Goal: Information Seeking & Learning: Learn about a topic

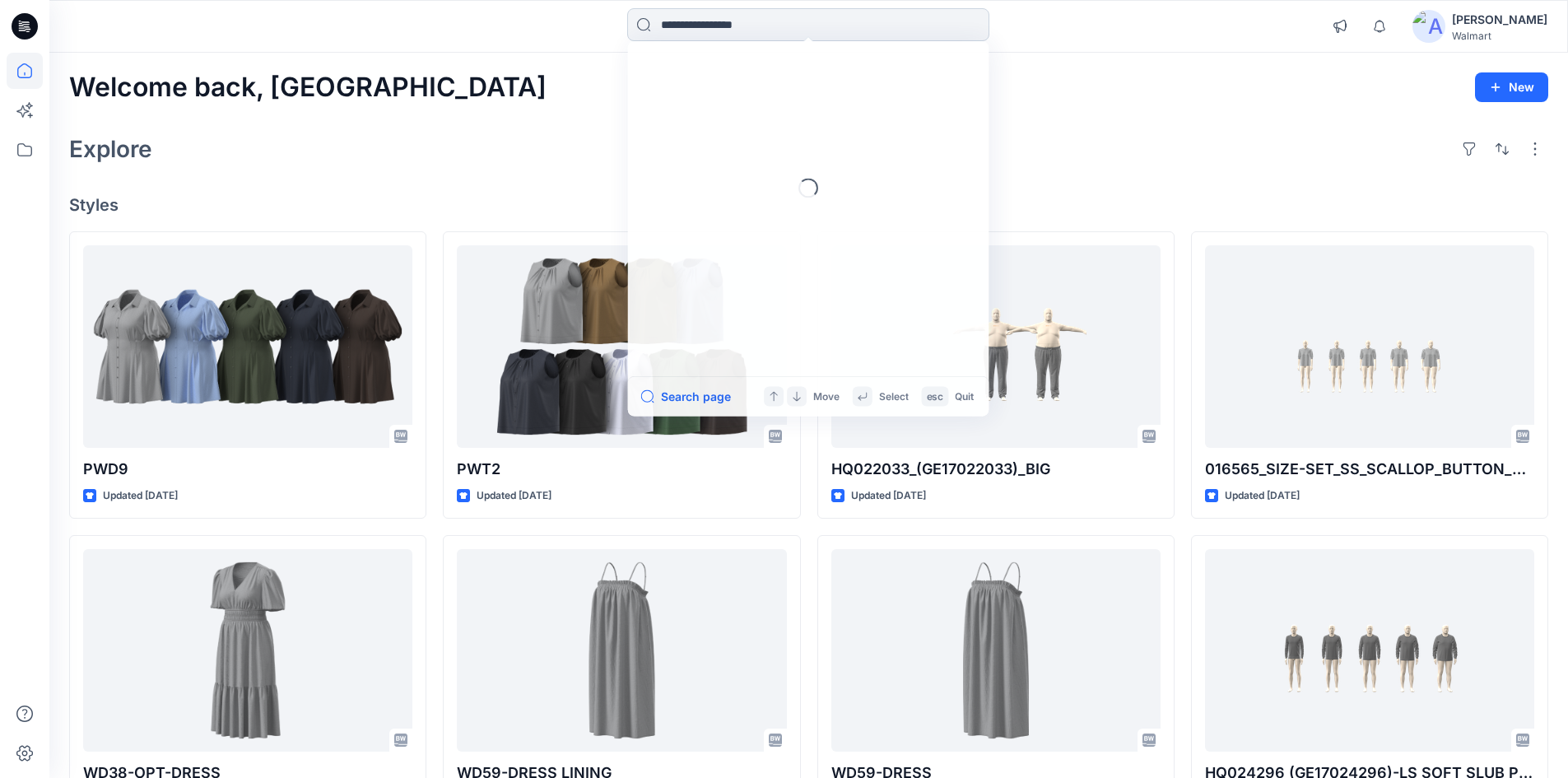
click at [744, 23] on input at bounding box center [807, 24] width 362 height 33
type input "*****"
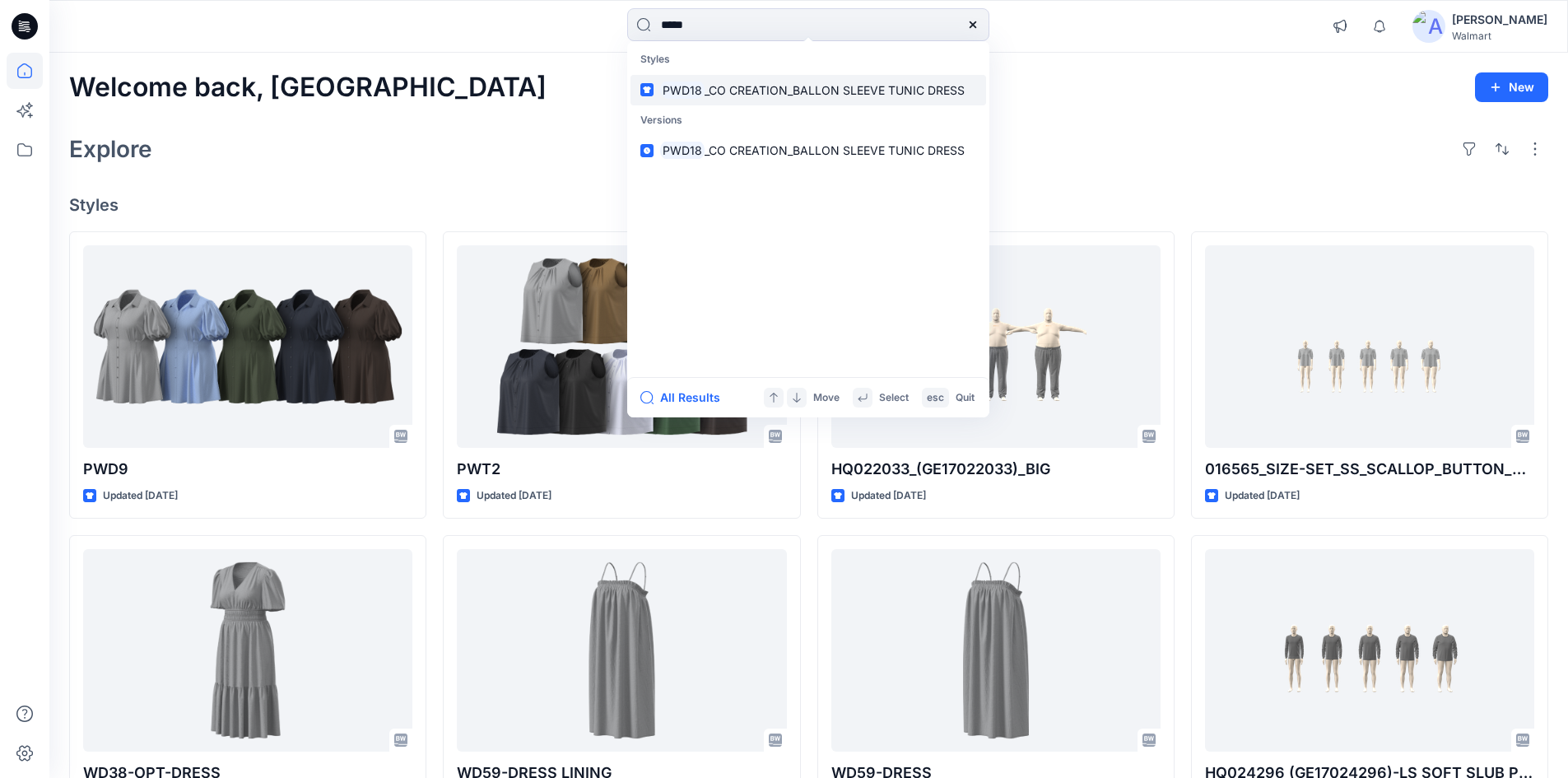
click at [782, 102] on link "PWD18 _CO CREATION_BALLON SLEEVE TUNIC DRESS" at bounding box center [807, 89] width 355 height 30
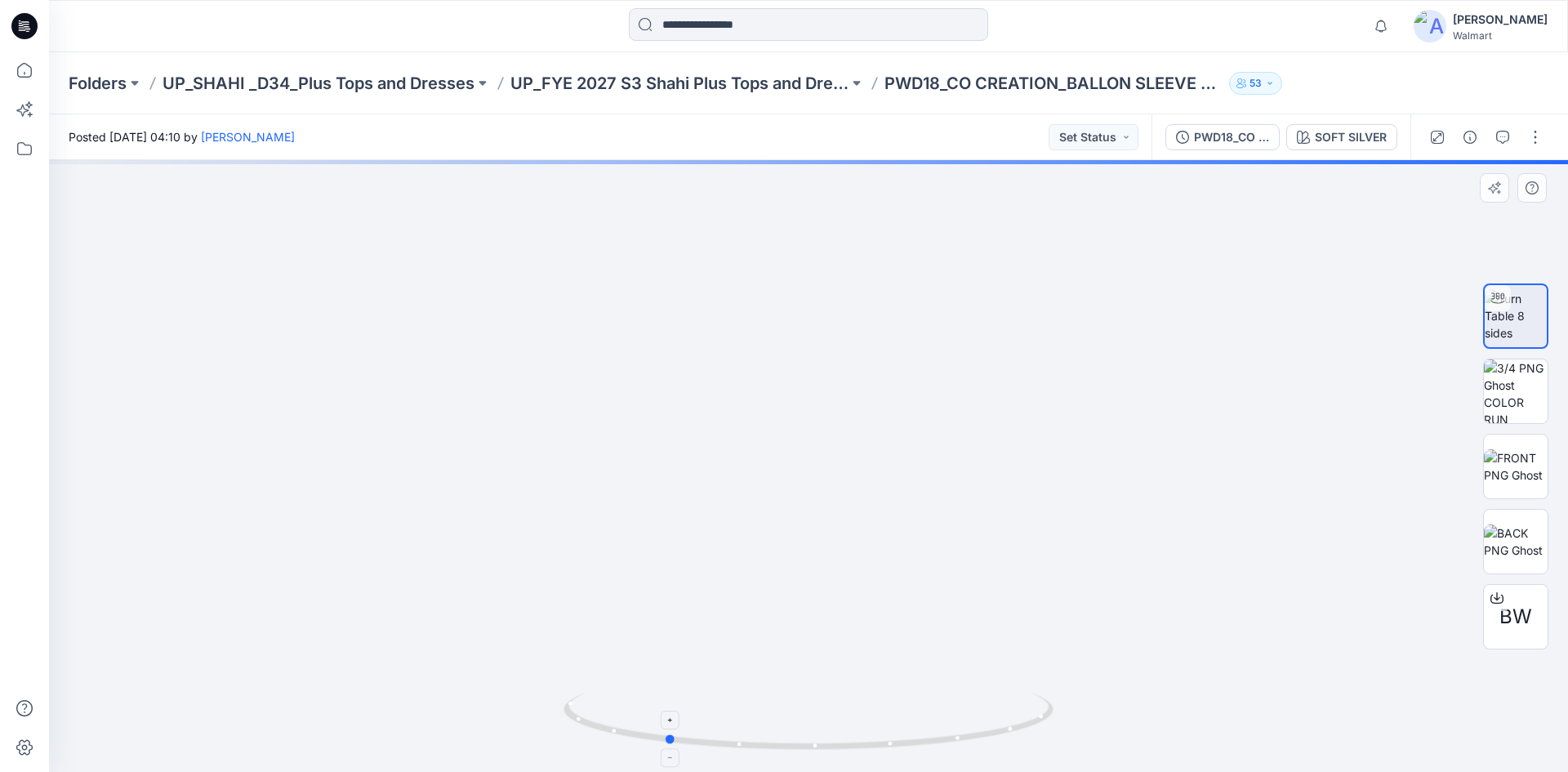
drag, startPoint x: 713, startPoint y: 748, endPoint x: 798, endPoint y: 511, distance: 251.8
click at [1035, 732] on icon at bounding box center [810, 723] width 494 height 61
drag, startPoint x: 743, startPoint y: 744, endPoint x: 893, endPoint y: 717, distance: 152.4
click at [892, 744] on icon at bounding box center [810, 723] width 494 height 61
drag, startPoint x: 840, startPoint y: 531, endPoint x: 830, endPoint y: 427, distance: 104.5
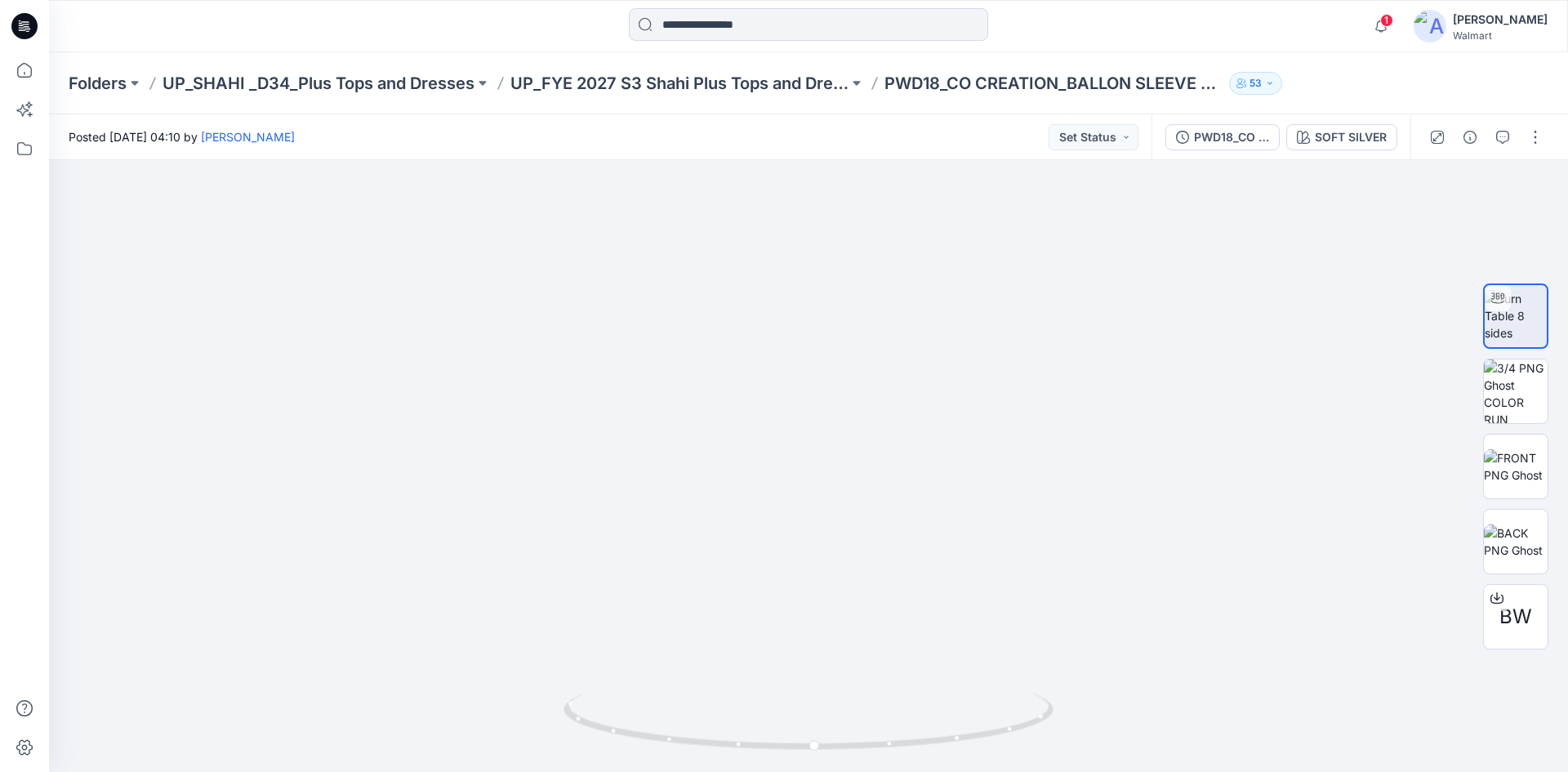
click at [25, 30] on icon at bounding box center [22, 29] width 8 height 1
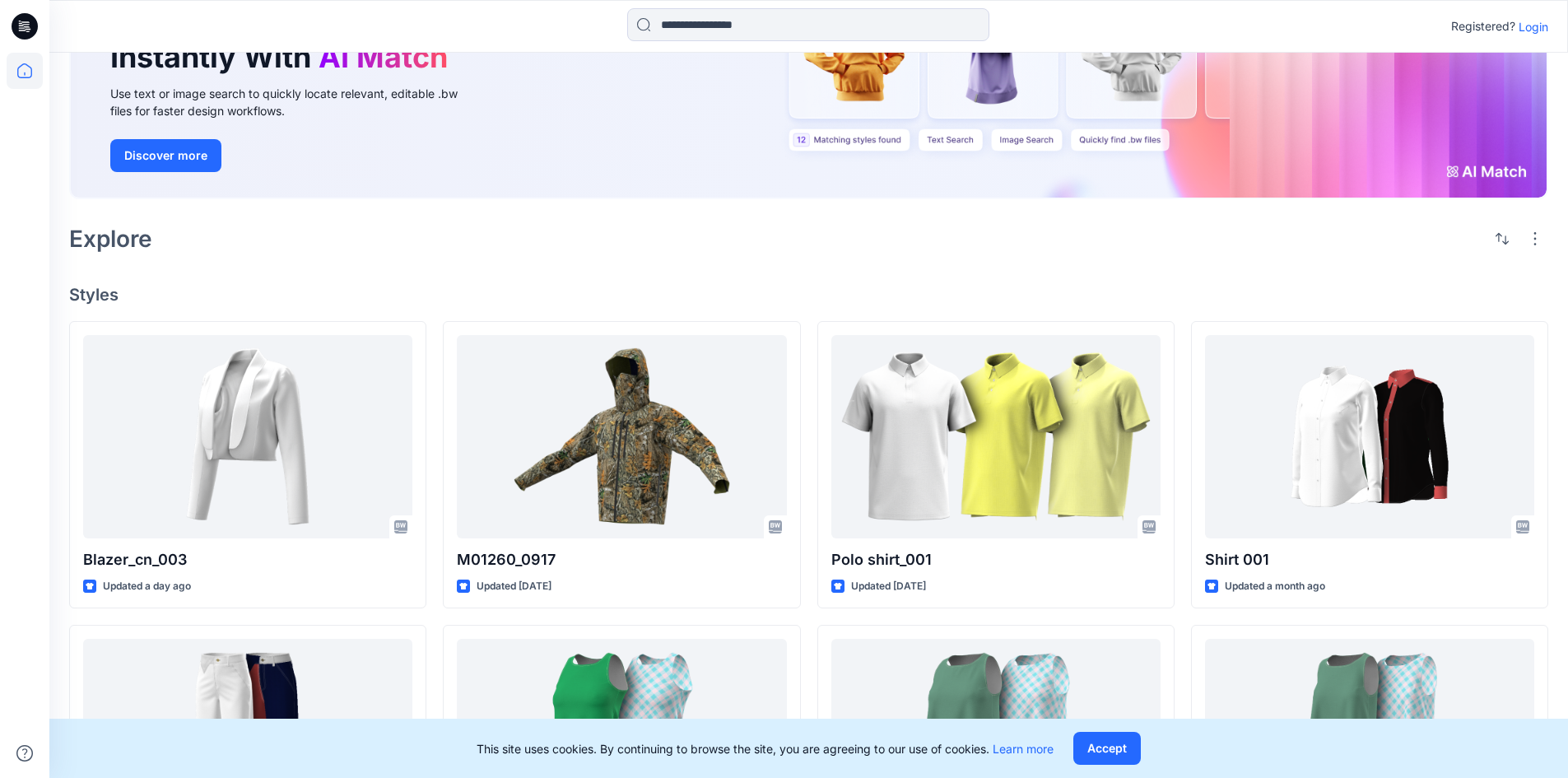
scroll to position [412, 0]
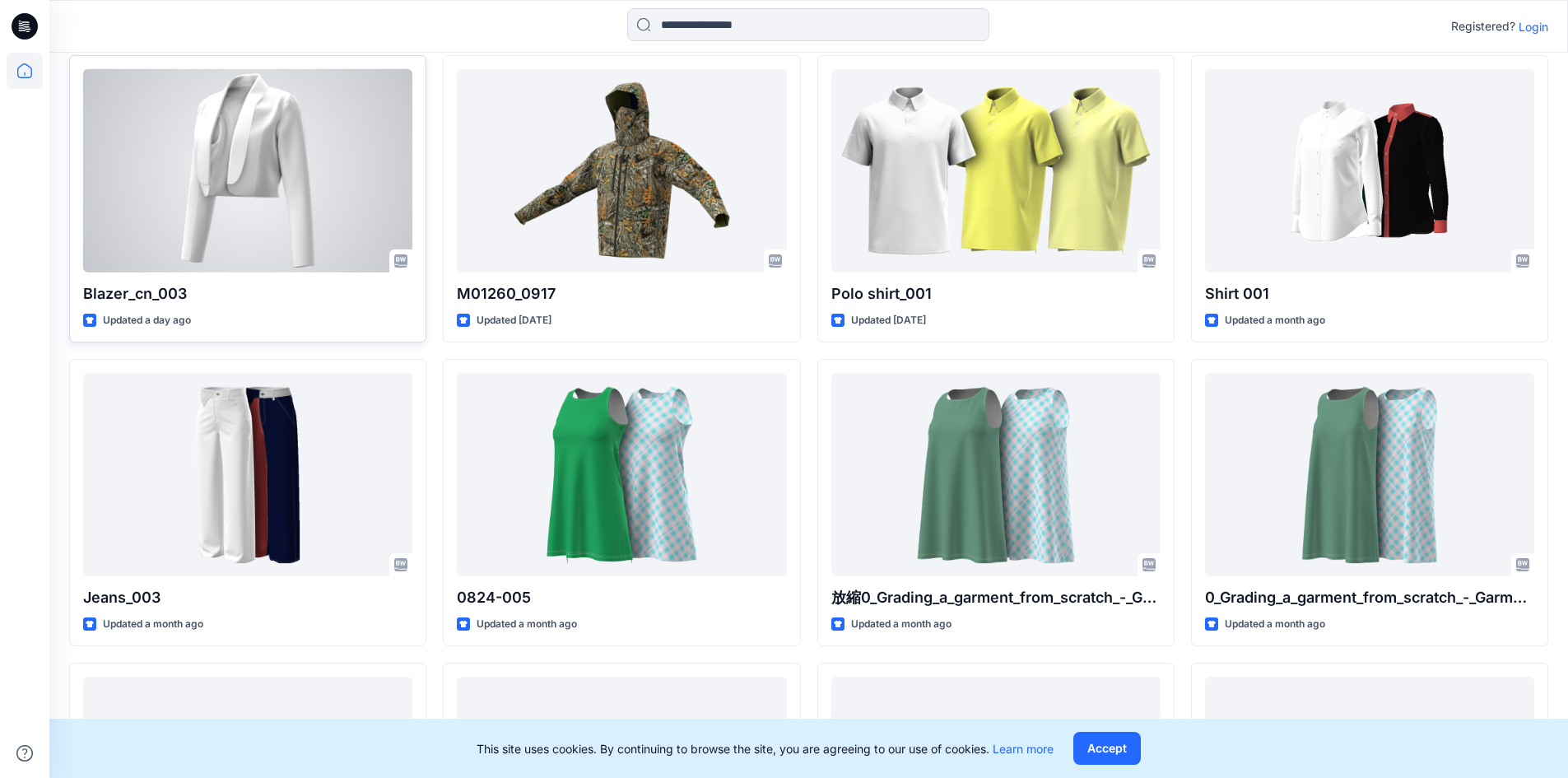
click at [300, 194] on div at bounding box center [247, 171] width 329 height 203
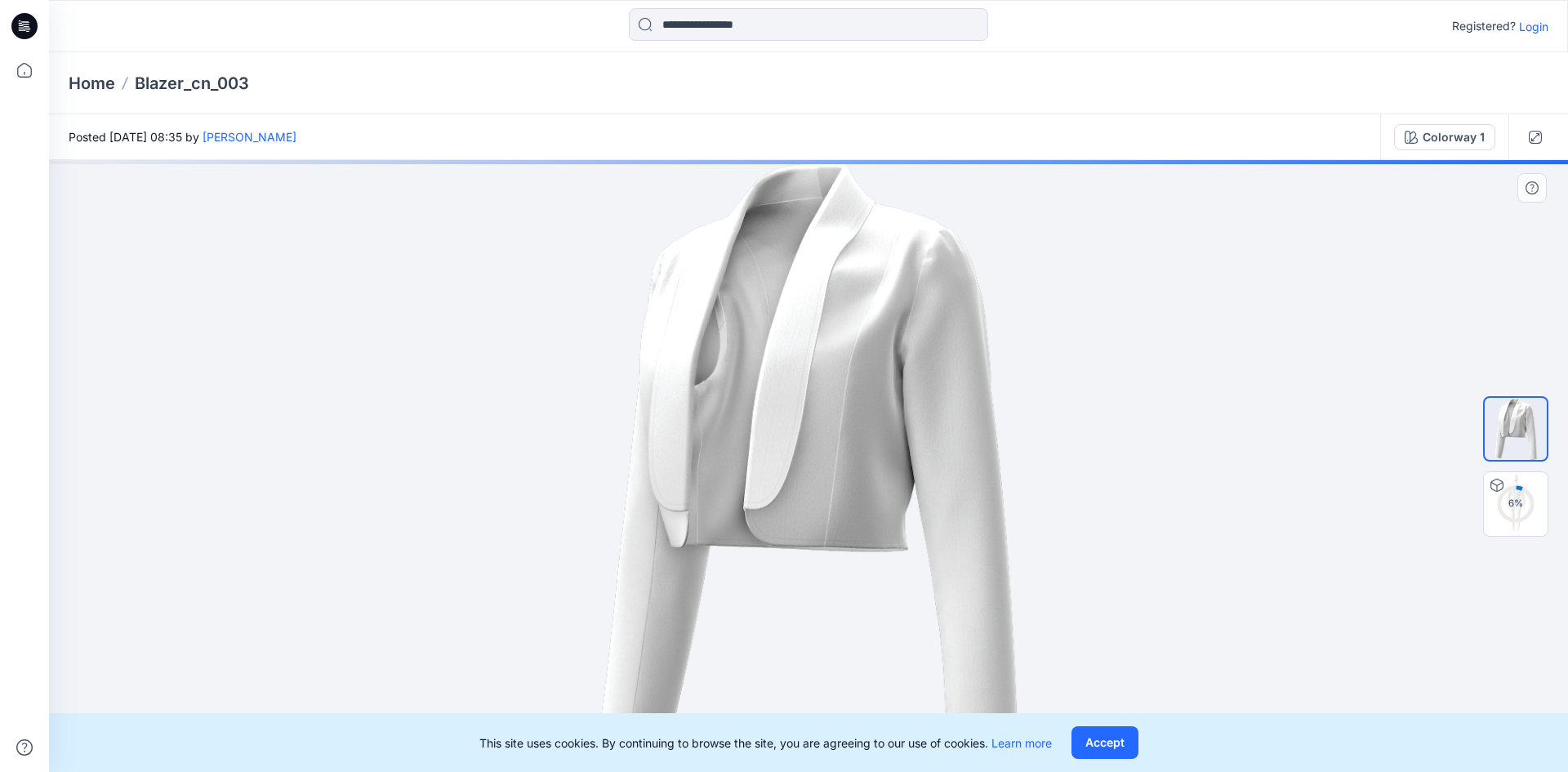
drag, startPoint x: 756, startPoint y: 425, endPoint x: 905, endPoint y: 358, distance: 163.4
click at [905, 358] on img at bounding box center [808, 466] width 426 height 612
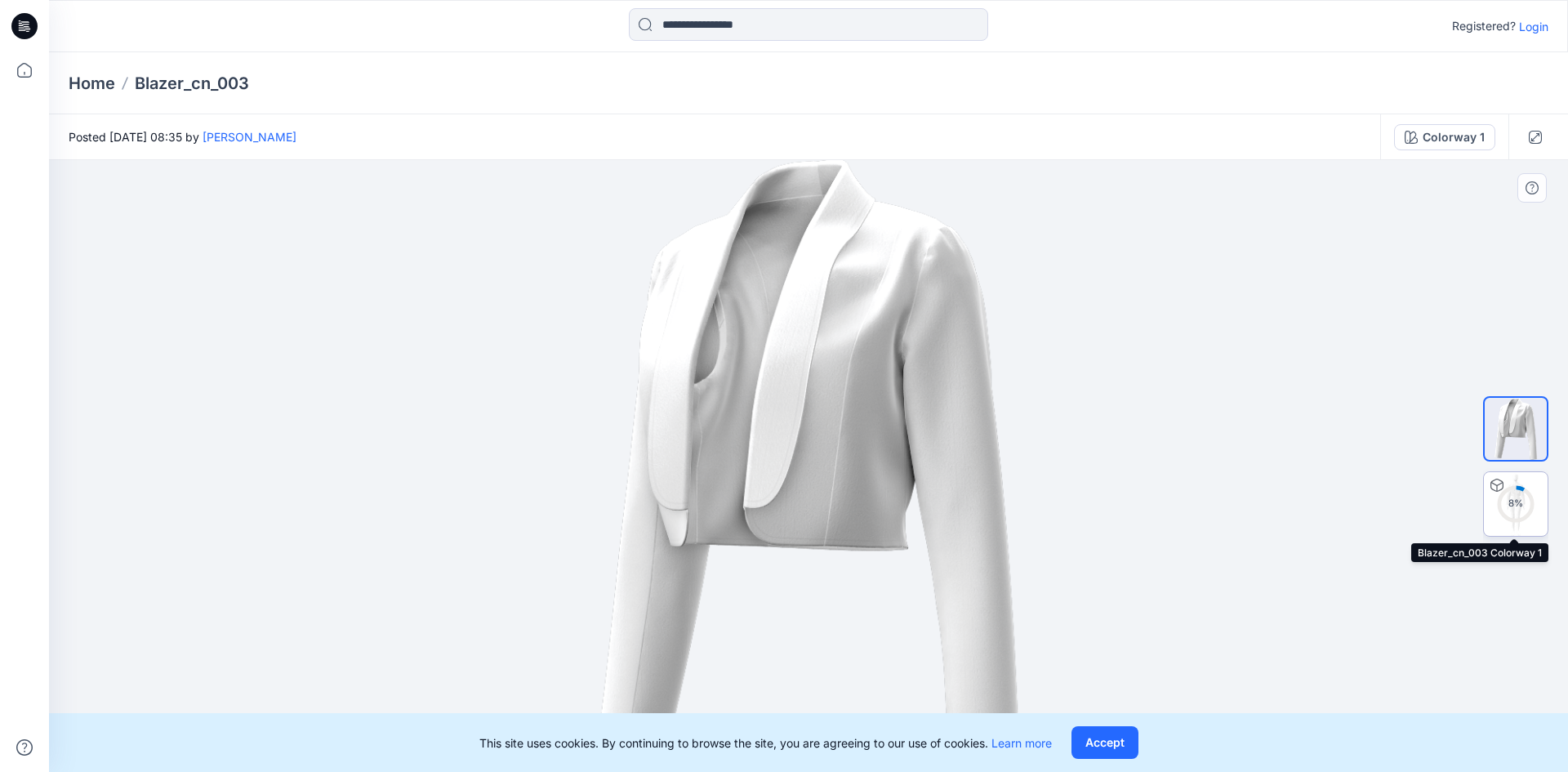
click at [1523, 501] on div "8 %" at bounding box center [1515, 503] width 39 height 14
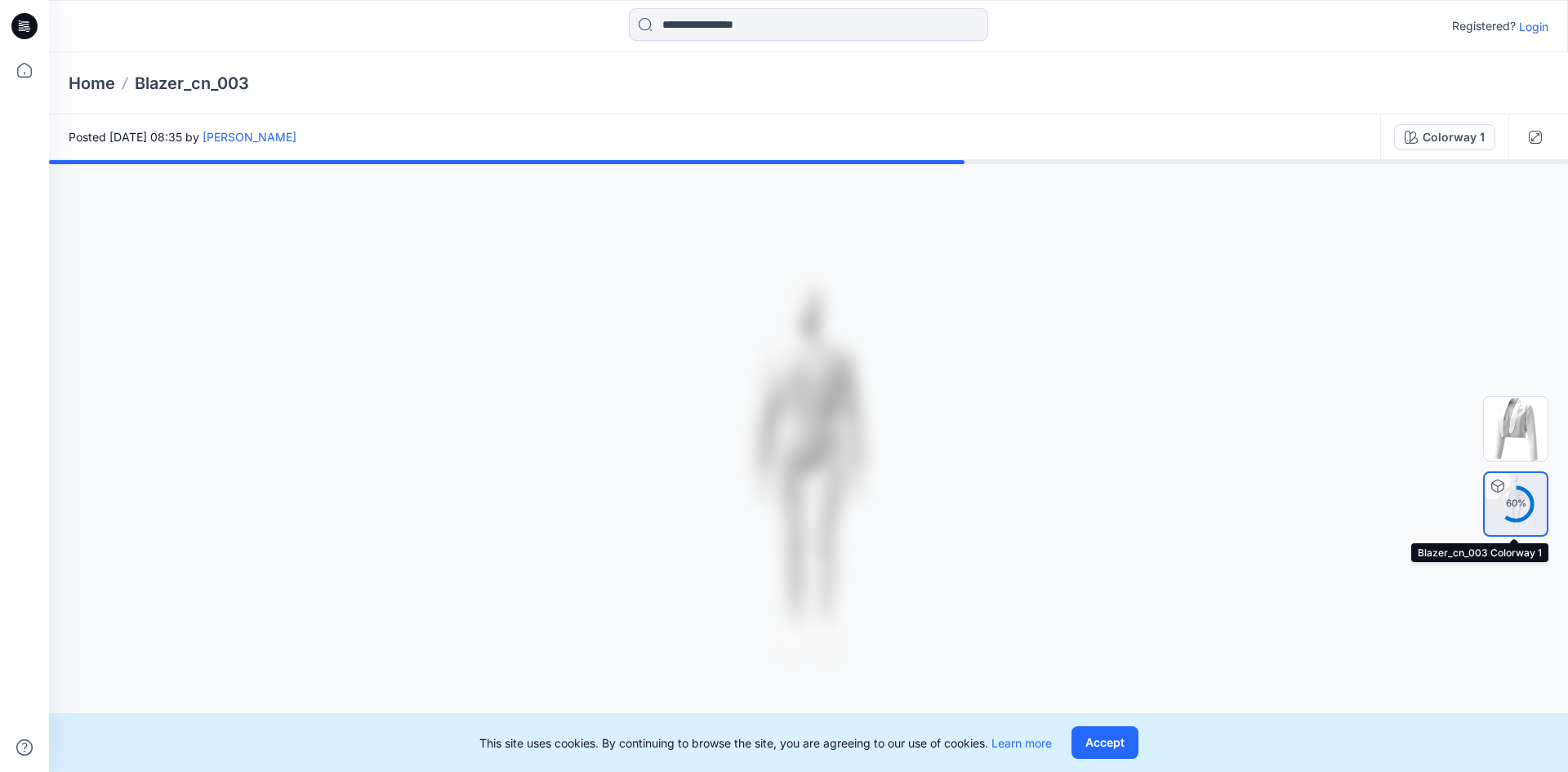
click at [1521, 514] on circle at bounding box center [1515, 503] width 33 height 33
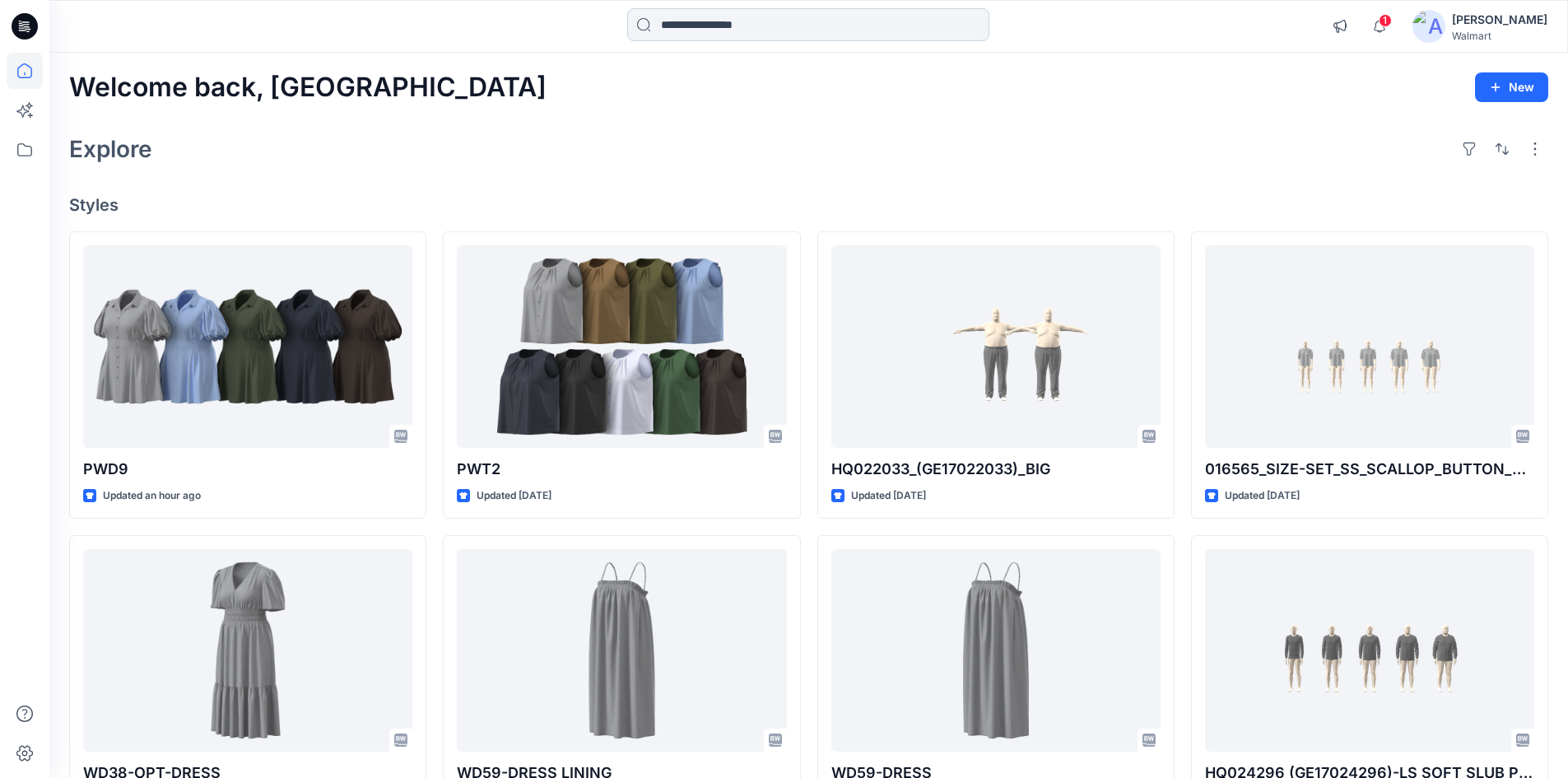
drag, startPoint x: 752, startPoint y: 30, endPoint x: 723, endPoint y: 26, distance: 29.3
click at [737, 30] on input at bounding box center [807, 24] width 362 height 33
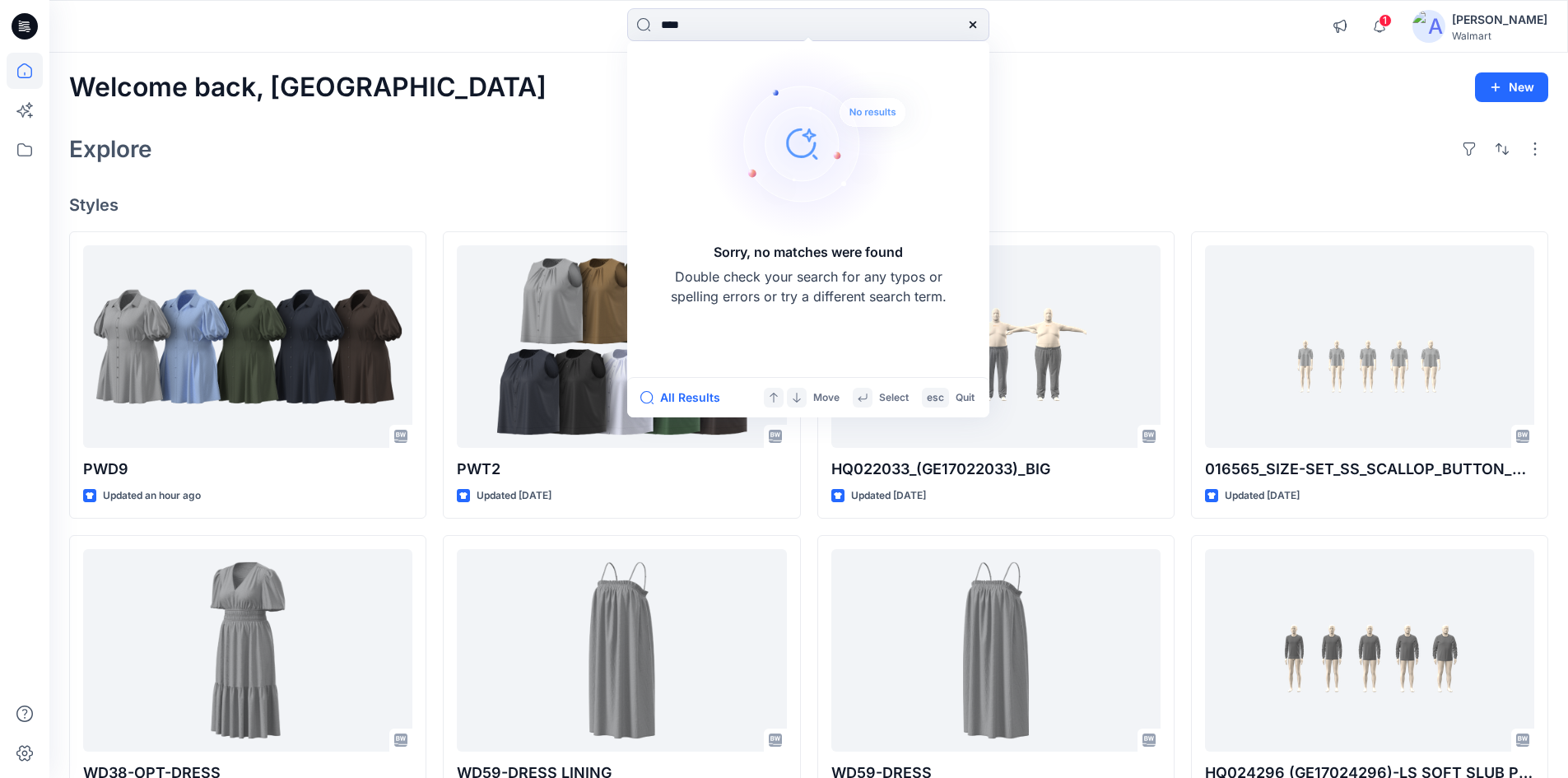
drag, startPoint x: 388, startPoint y: 83, endPoint x: 373, endPoint y: 89, distance: 16.2
click at [373, 89] on div "**** Sorry, no matches were found Double check your search for any typos or spe…" at bounding box center [784, 603] width 1568 height 1205
type input "****"
